Goal: Information Seeking & Learning: Check status

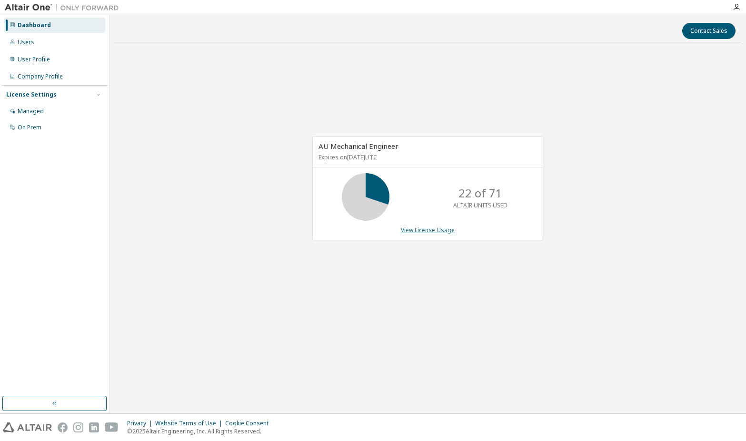
click at [419, 230] on link "View License Usage" at bounding box center [428, 230] width 54 height 8
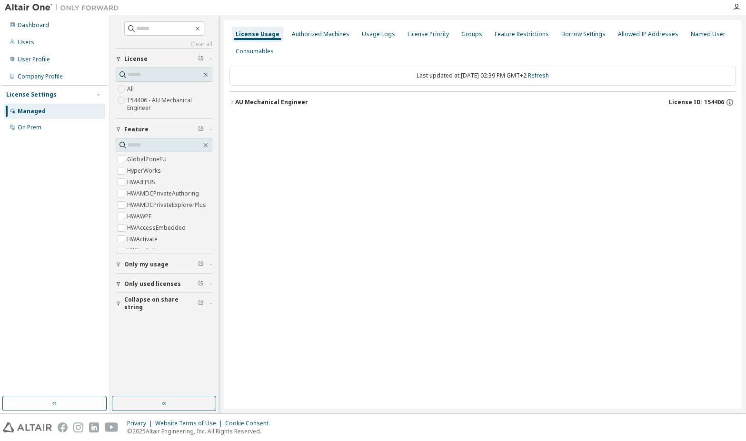
click at [232, 102] on icon "button" at bounding box center [232, 102] width 6 height 6
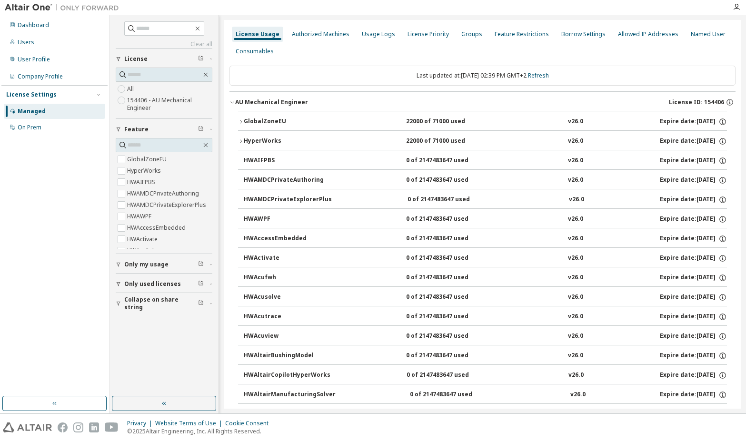
click at [242, 141] on icon "button" at bounding box center [241, 140] width 2 height 3
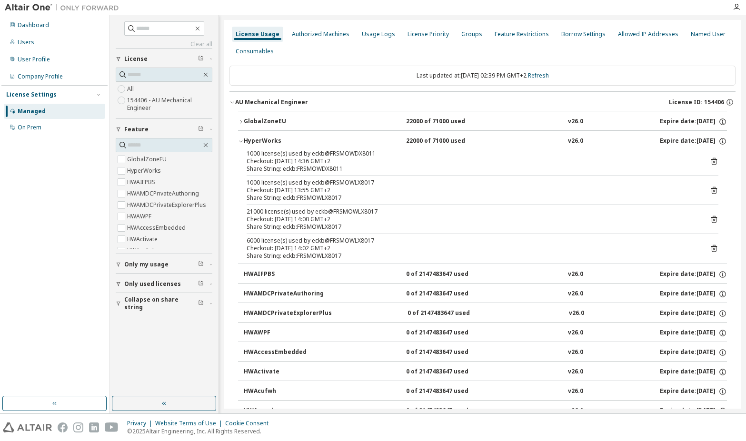
click at [260, 33] on div "License Usage" at bounding box center [258, 34] width 44 height 8
click at [48, 31] on div "Dashboard" at bounding box center [54, 25] width 101 height 15
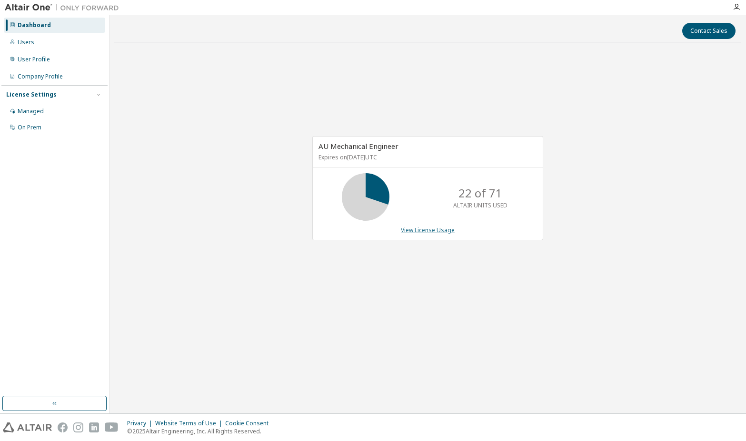
click at [435, 232] on link "View License Usage" at bounding box center [428, 230] width 54 height 8
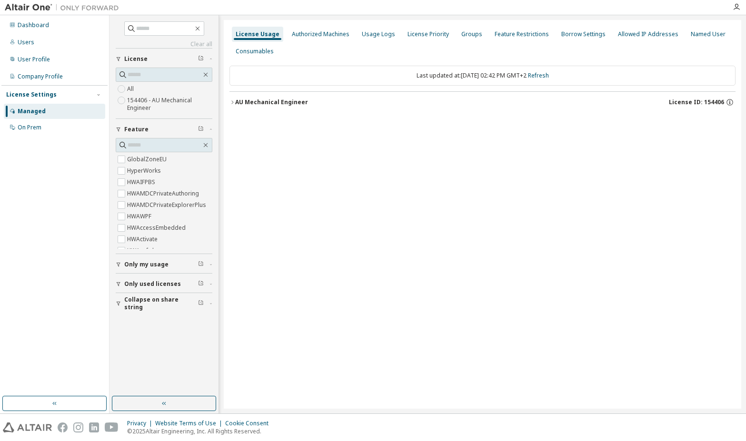
click at [232, 103] on icon "button" at bounding box center [232, 102] width 6 height 6
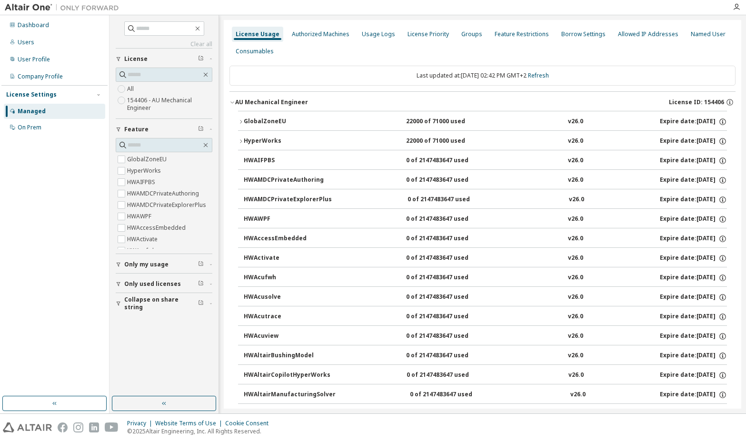
click at [239, 139] on icon "button" at bounding box center [241, 141] width 6 height 6
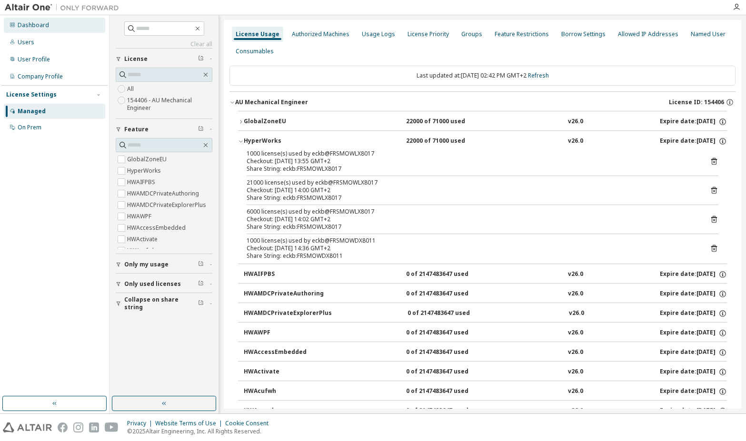
click at [35, 31] on div "Dashboard" at bounding box center [54, 25] width 101 height 15
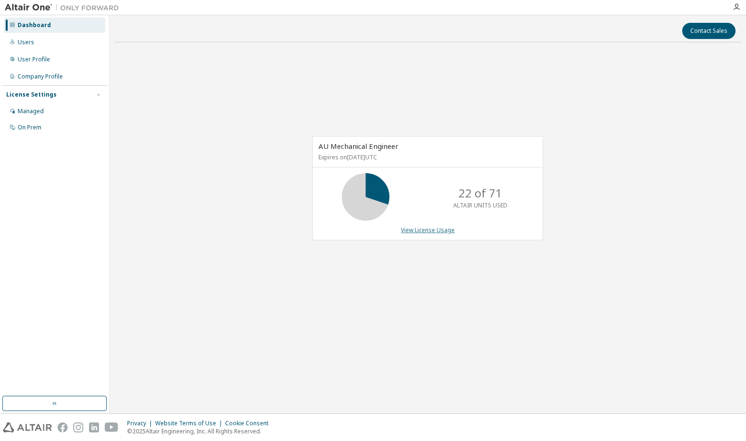
click at [440, 230] on link "View License Usage" at bounding box center [428, 230] width 54 height 8
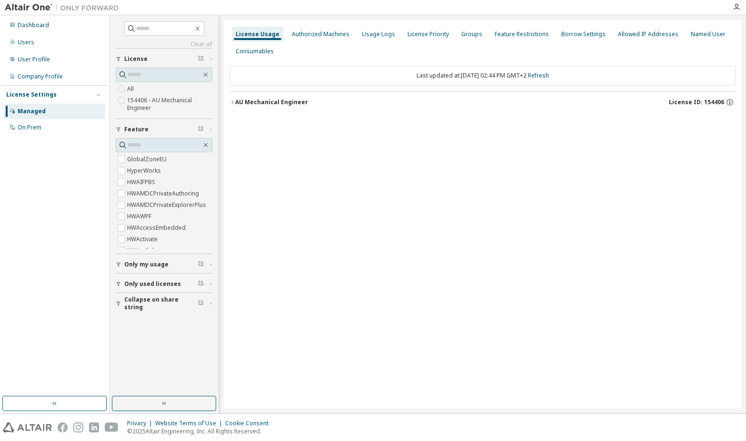
click at [230, 100] on icon "button" at bounding box center [232, 102] width 6 height 6
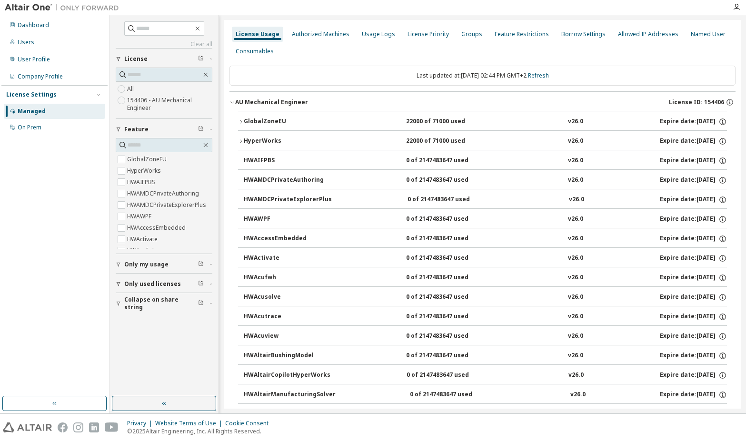
click at [241, 139] on icon "button" at bounding box center [241, 141] width 6 height 6
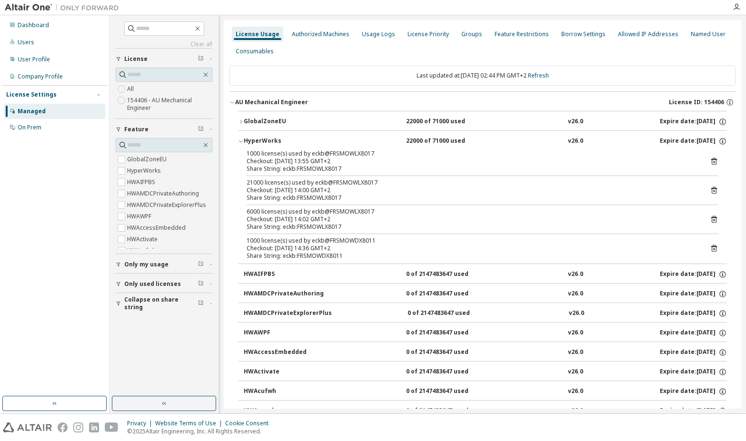
click at [383, 49] on div "License Usage Authorized Machines Usage Logs License Priority Groups Feature Re…" at bounding box center [482, 43] width 506 height 34
click at [22, 27] on div "Dashboard" at bounding box center [33, 25] width 31 height 8
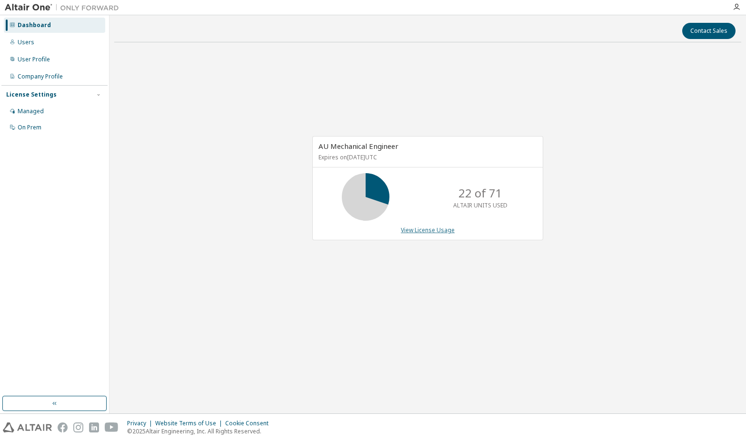
click at [423, 231] on link "View License Usage" at bounding box center [428, 230] width 54 height 8
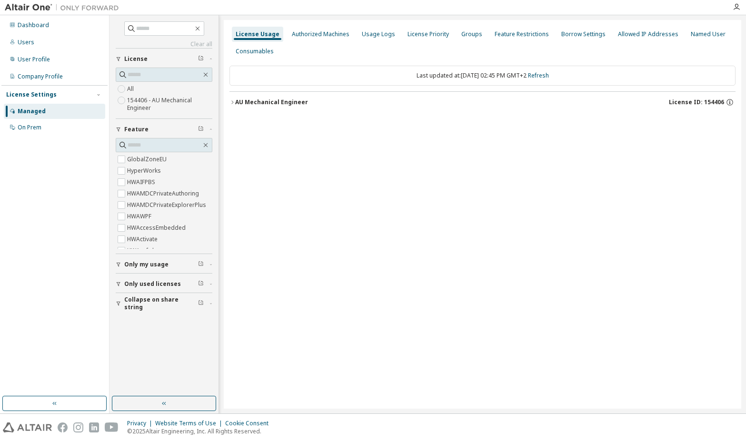
click at [233, 102] on icon "button" at bounding box center [232, 102] width 6 height 6
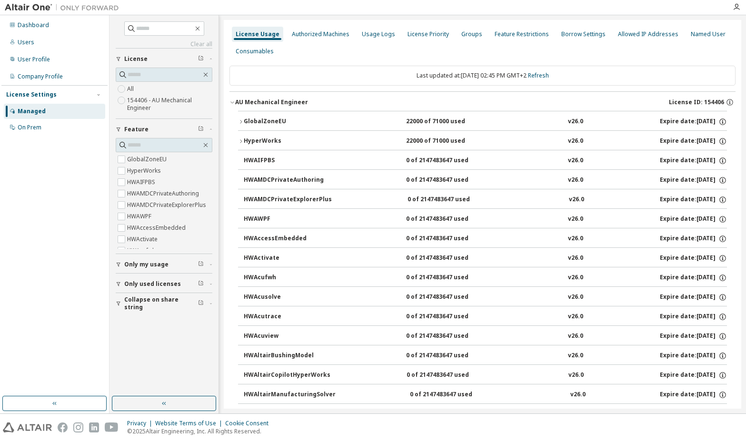
click at [239, 140] on icon "button" at bounding box center [241, 141] width 6 height 6
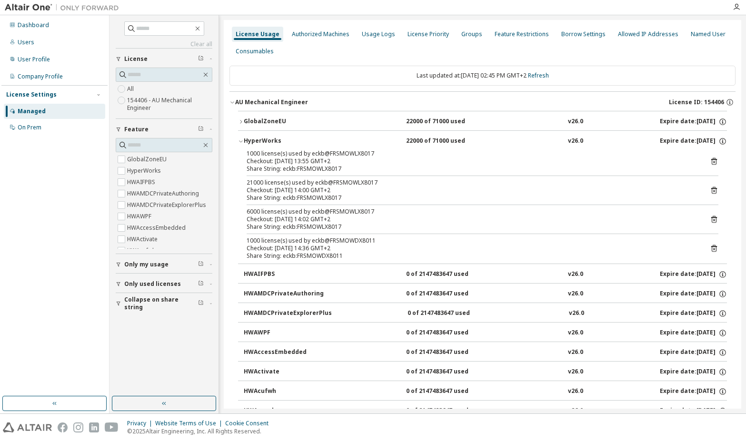
click at [710, 160] on icon at bounding box center [714, 161] width 9 height 9
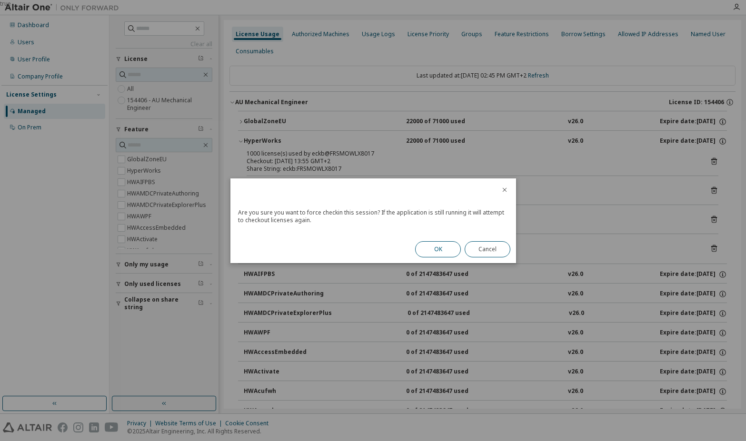
click at [431, 243] on button "OK" at bounding box center [438, 249] width 46 height 16
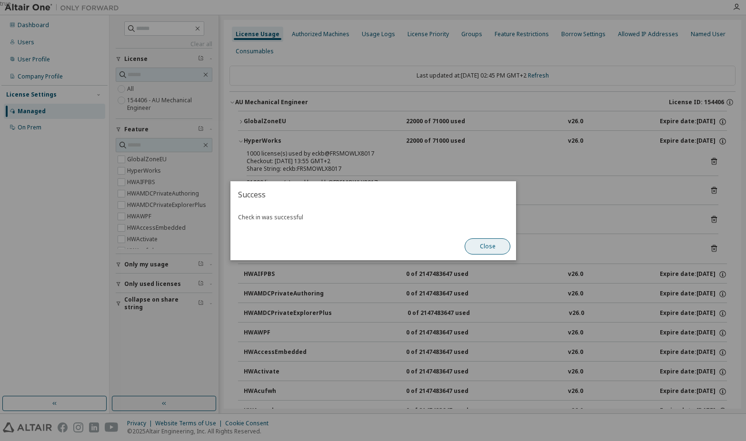
click at [490, 247] on button "Close" at bounding box center [487, 246] width 46 height 16
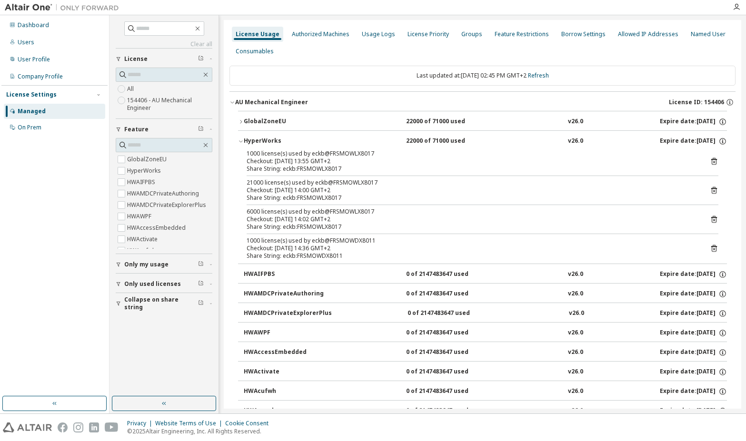
click at [711, 189] on icon at bounding box center [714, 190] width 6 height 7
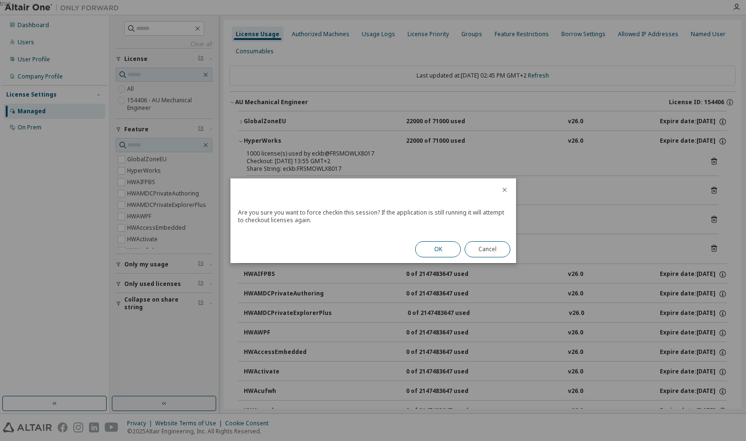
click at [430, 247] on button "OK" at bounding box center [438, 249] width 46 height 16
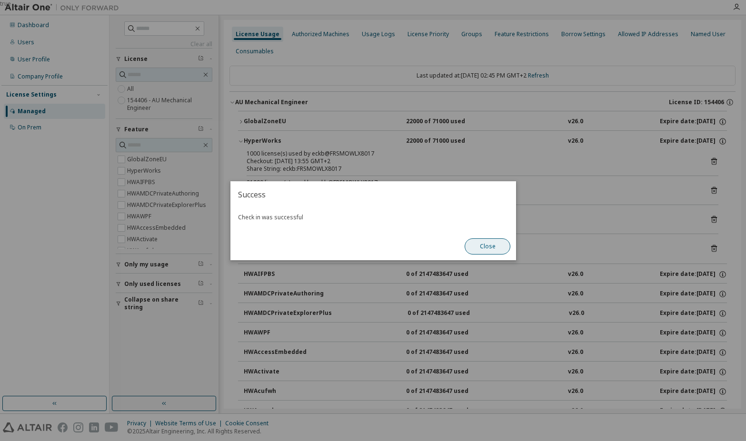
click at [491, 247] on button "Close" at bounding box center [487, 246] width 46 height 16
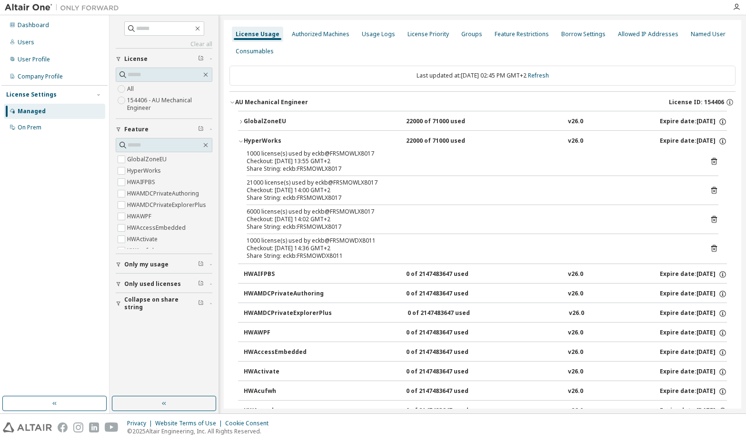
click at [710, 219] on icon at bounding box center [714, 219] width 9 height 9
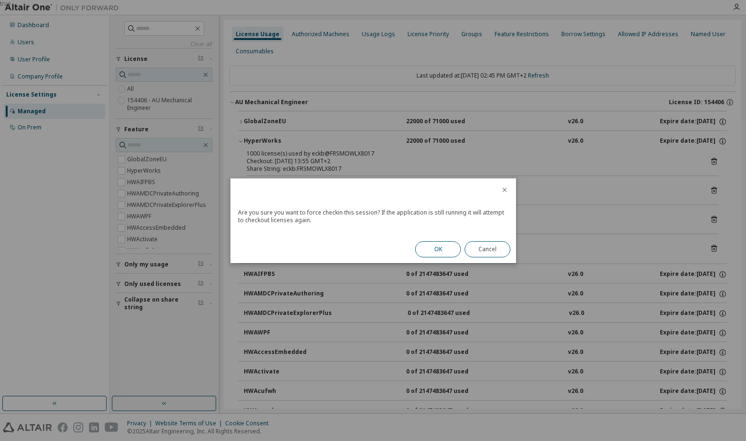
click at [436, 249] on button "OK" at bounding box center [438, 249] width 46 height 16
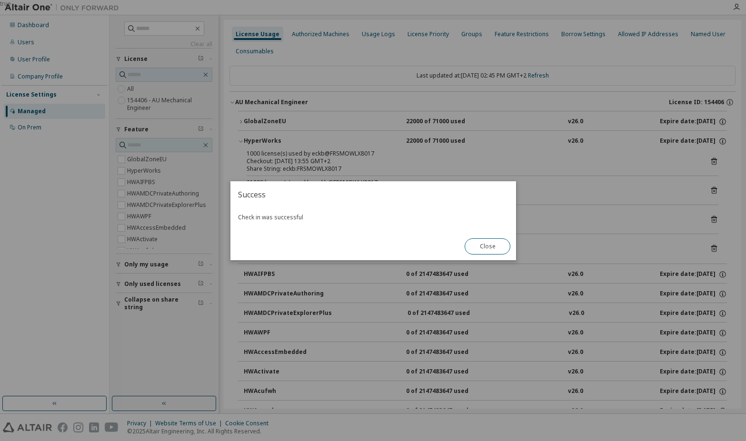
click at [707, 247] on div "true" at bounding box center [373, 220] width 746 height 441
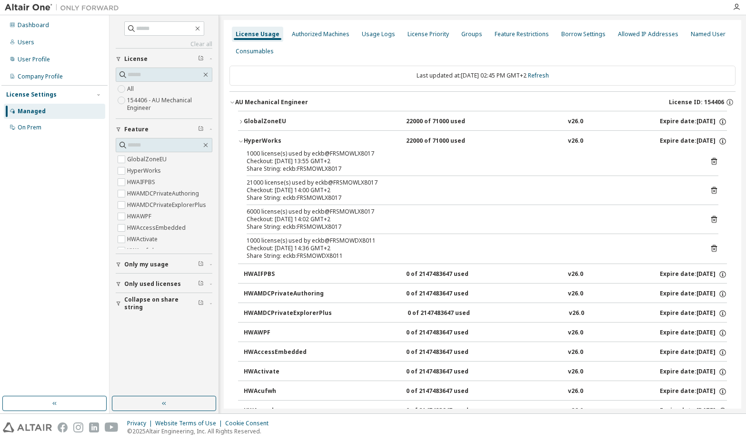
click at [710, 248] on icon at bounding box center [714, 248] width 9 height 9
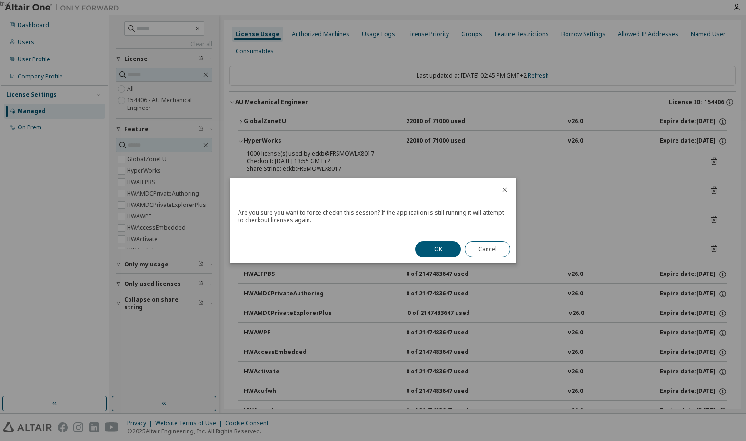
click at [447, 249] on button "OK" at bounding box center [438, 249] width 46 height 16
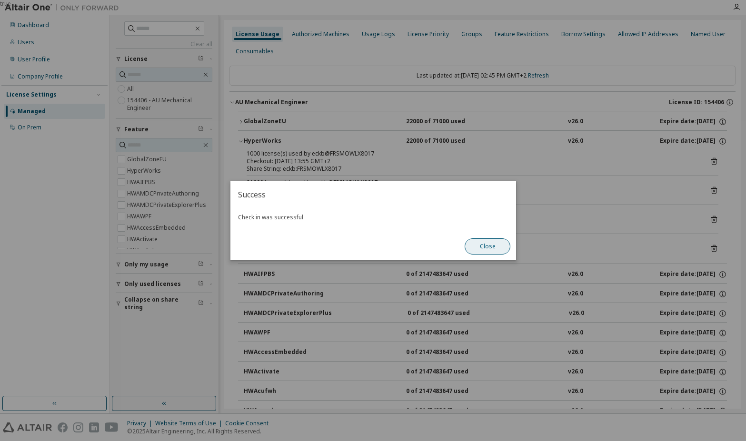
click at [493, 246] on button "Close" at bounding box center [487, 246] width 46 height 16
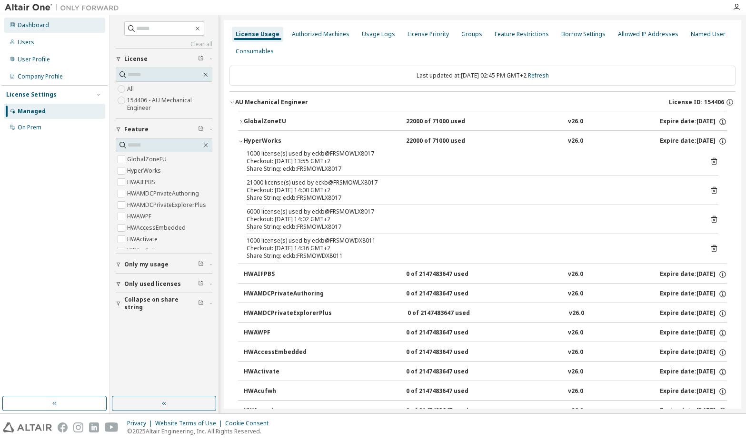
click at [25, 24] on div "Dashboard" at bounding box center [33, 25] width 31 height 8
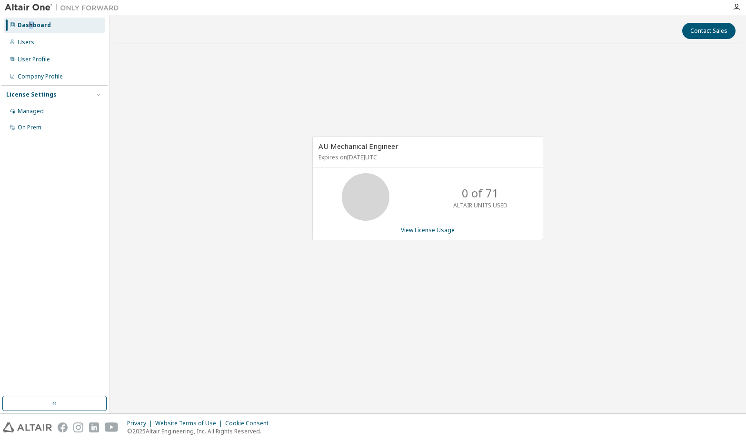
click at [31, 28] on div "Dashboard" at bounding box center [34, 25] width 33 height 8
drag, startPoint x: 31, startPoint y: 28, endPoint x: 17, endPoint y: 20, distance: 17.1
click at [17, 17] on div "Dashboard Users User Profile Company Profile License Settings Managed On Prem" at bounding box center [54, 76] width 106 height 119
click at [18, 25] on div "Dashboard" at bounding box center [54, 25] width 101 height 15
click at [64, 24] on div "Dashboard" at bounding box center [54, 25] width 101 height 15
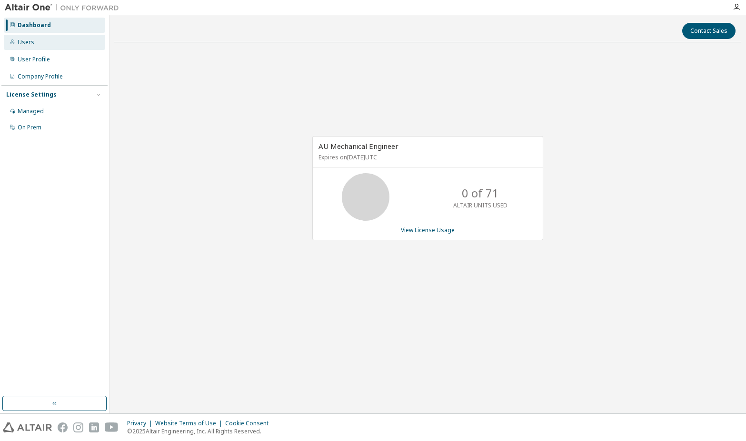
click at [40, 44] on div "Users" at bounding box center [54, 42] width 101 height 15
